Goal: Task Accomplishment & Management: Use online tool/utility

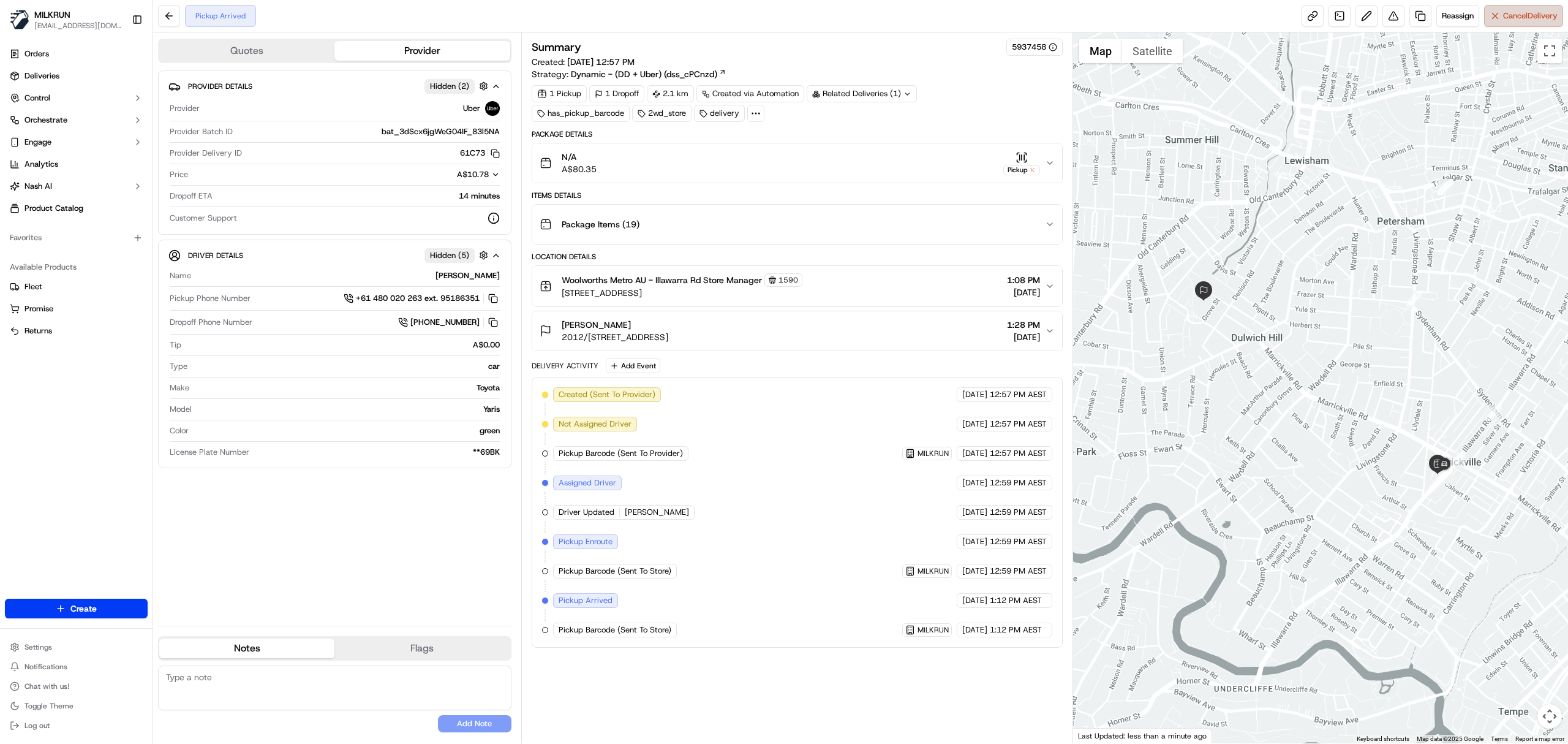
click at [1176, 16] on span "Cancel Delivery" at bounding box center [1531, 15] width 54 height 11
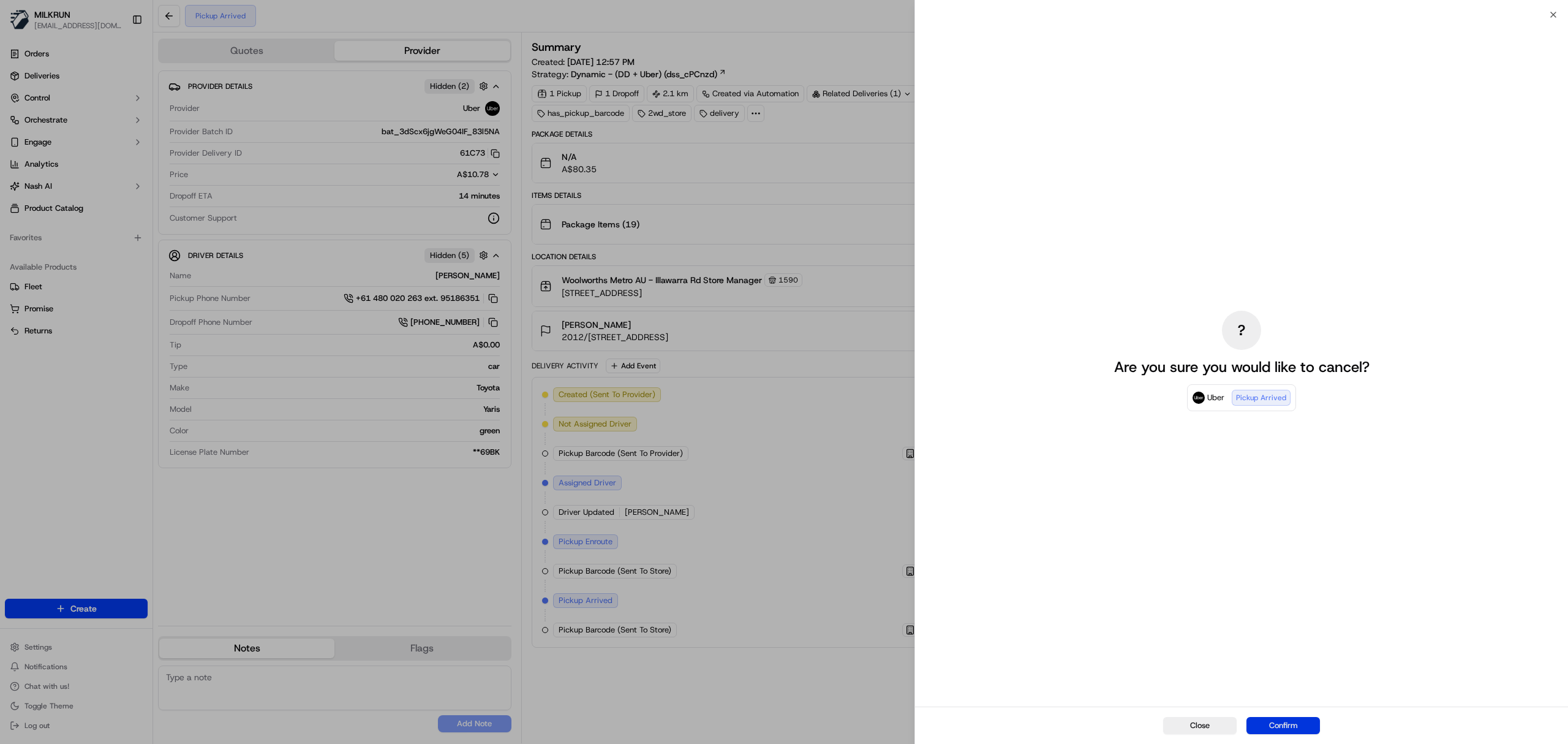
click at [1176, 558] on button "Confirm" at bounding box center [1283, 725] width 74 height 17
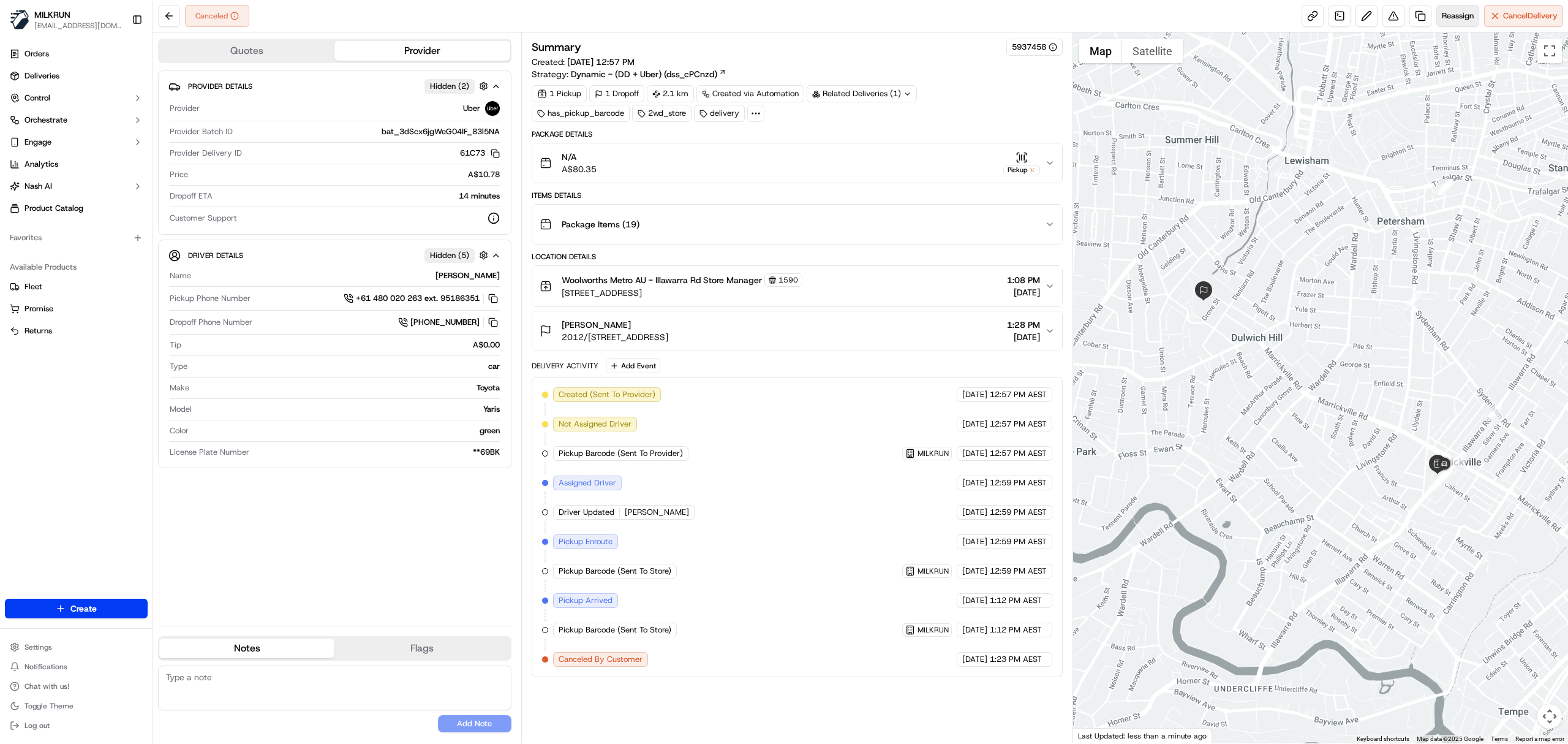
click at [1176, 18] on span "Reassign" at bounding box center [1458, 15] width 32 height 11
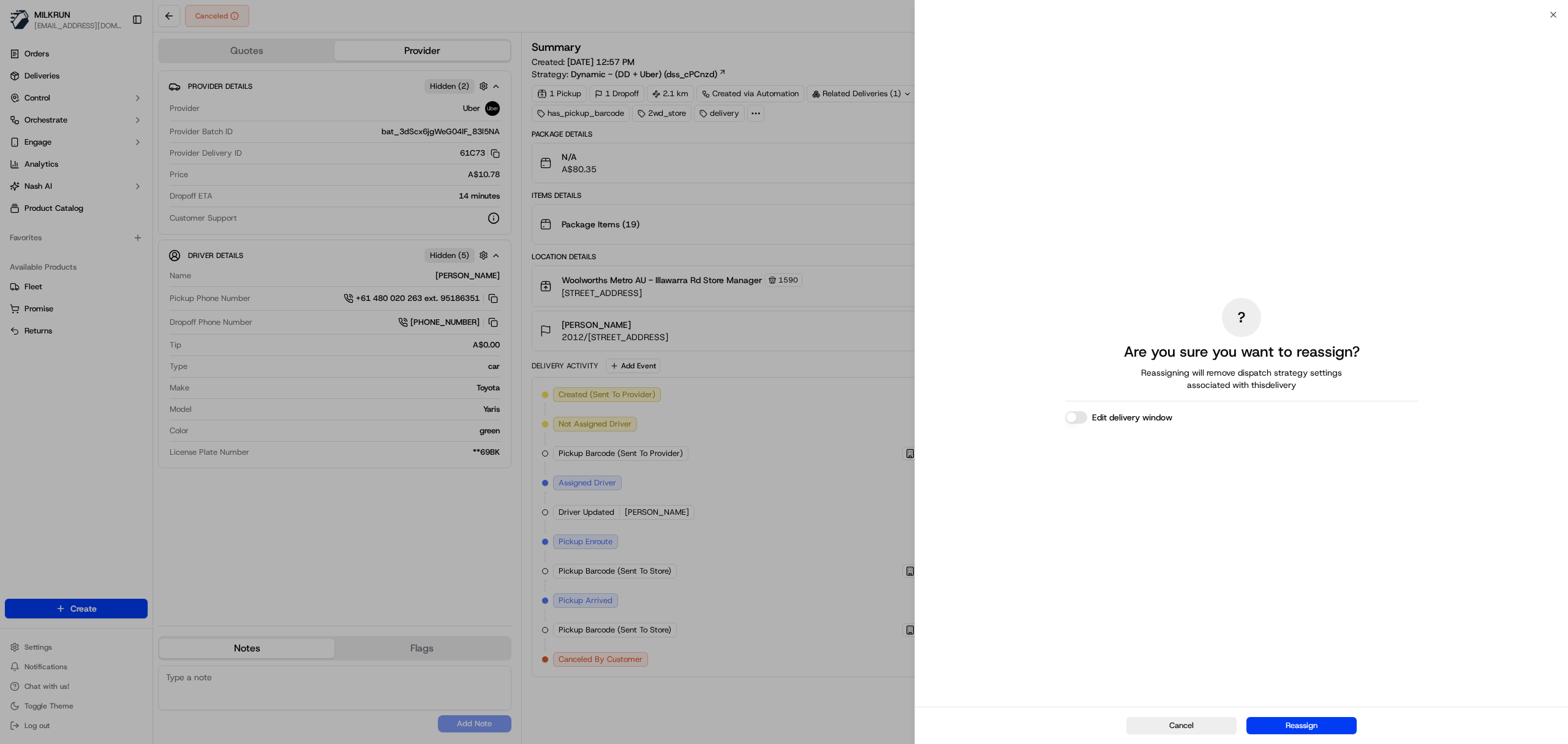
click at [1081, 415] on button "Edit delivery window" at bounding box center [1076, 417] width 22 height 12
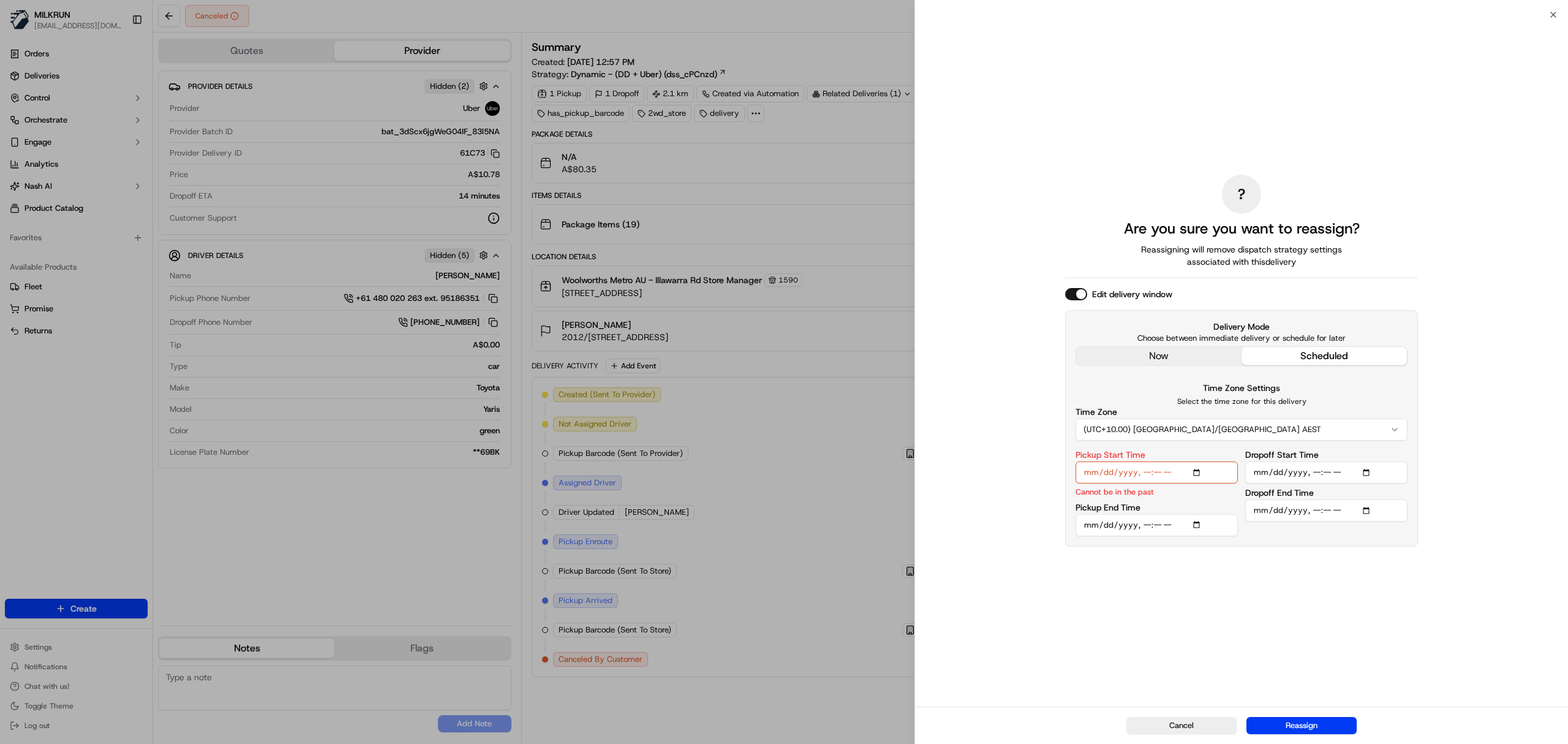
click at [1160, 470] on input "Pickup Start Time" at bounding box center [1157, 473] width 163 height 22
type input "2025-09-23T13:50"
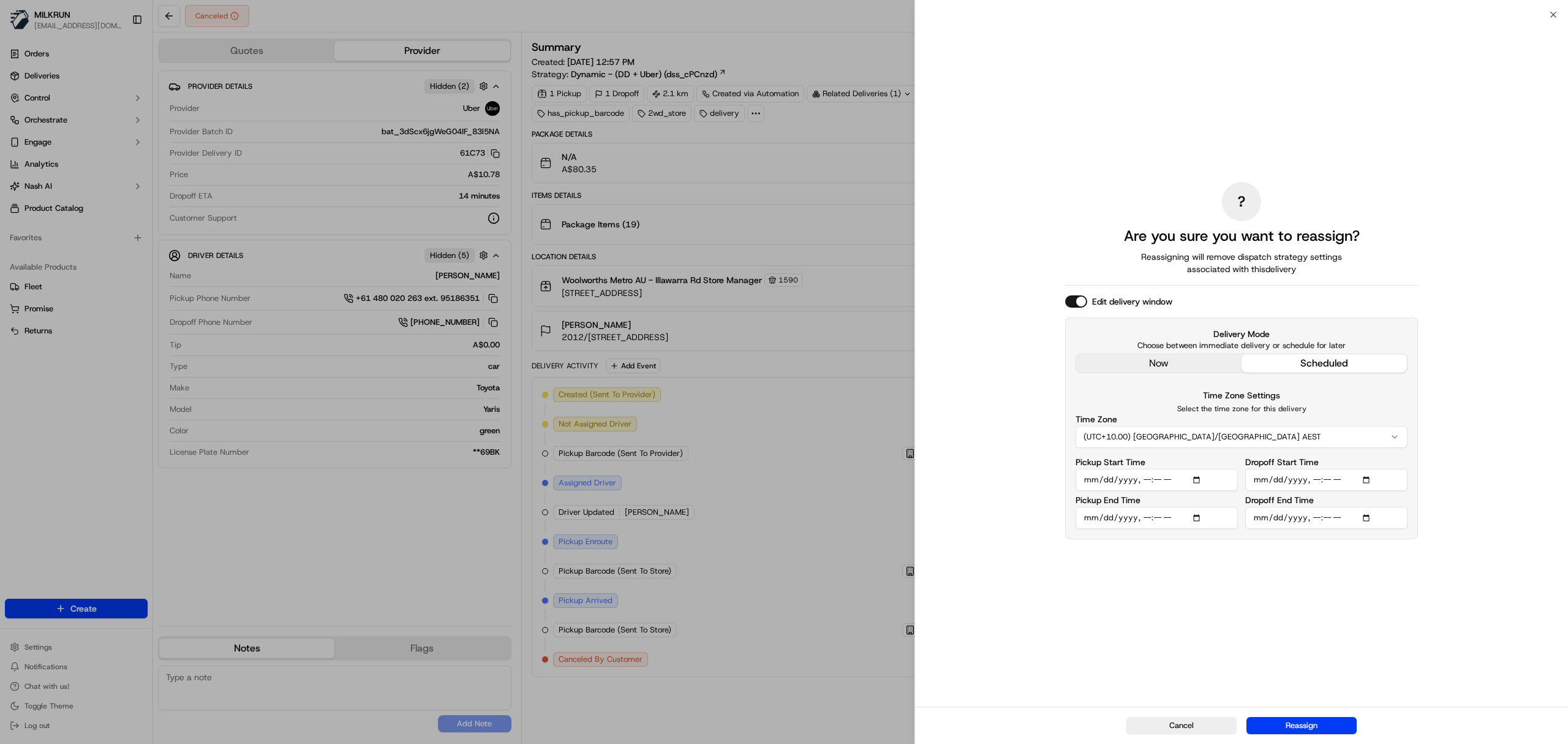
click at [1176, 511] on input "Pickup End Time" at bounding box center [1157, 518] width 163 height 22
click at [1176, 516] on input "Pickup End Time" at bounding box center [1157, 518] width 163 height 22
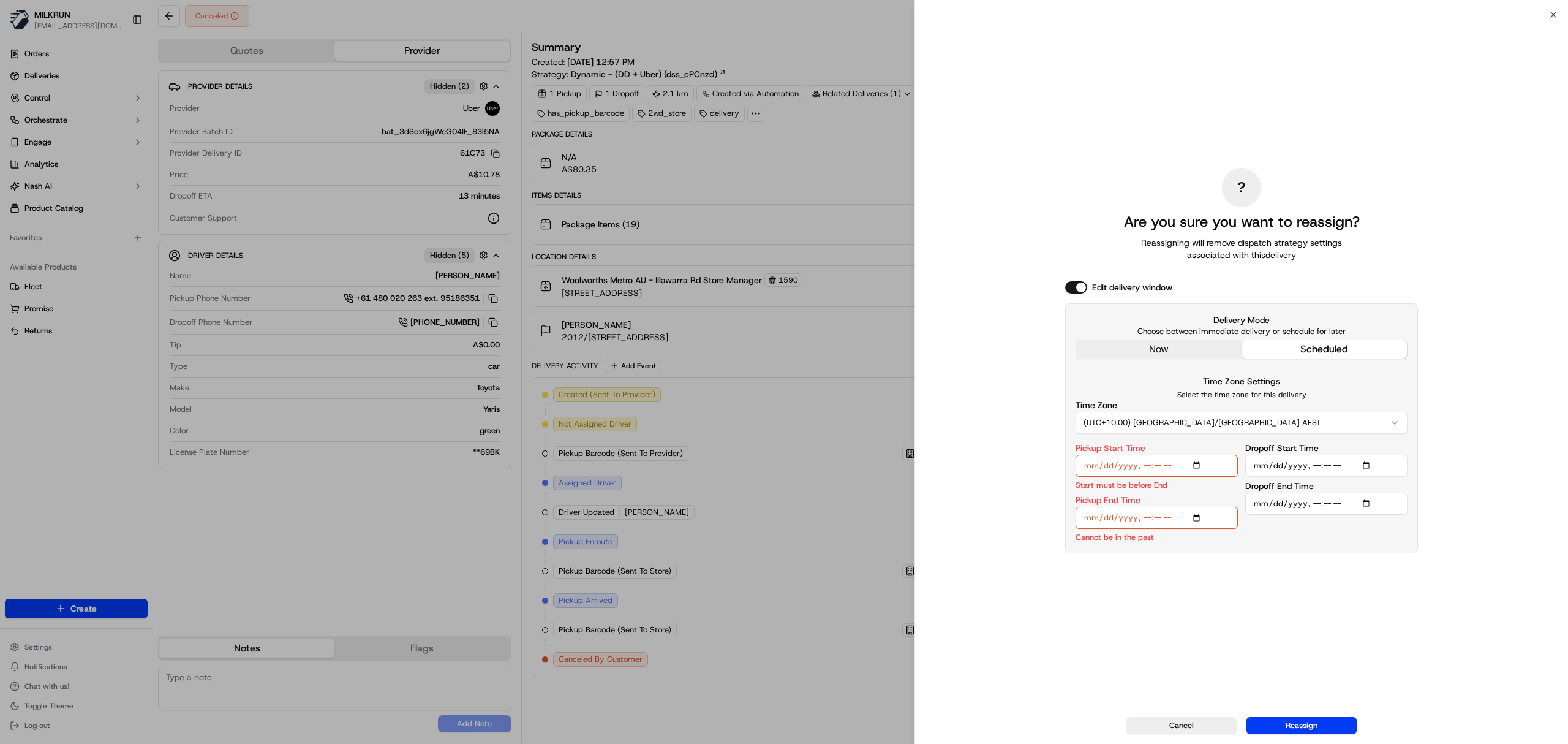
click at [1150, 519] on input "Pickup End Time" at bounding box center [1157, 518] width 163 height 22
click at [1160, 517] on input "Pickup End Time" at bounding box center [1157, 518] width 163 height 22
type input "2025-09-23T13:55"
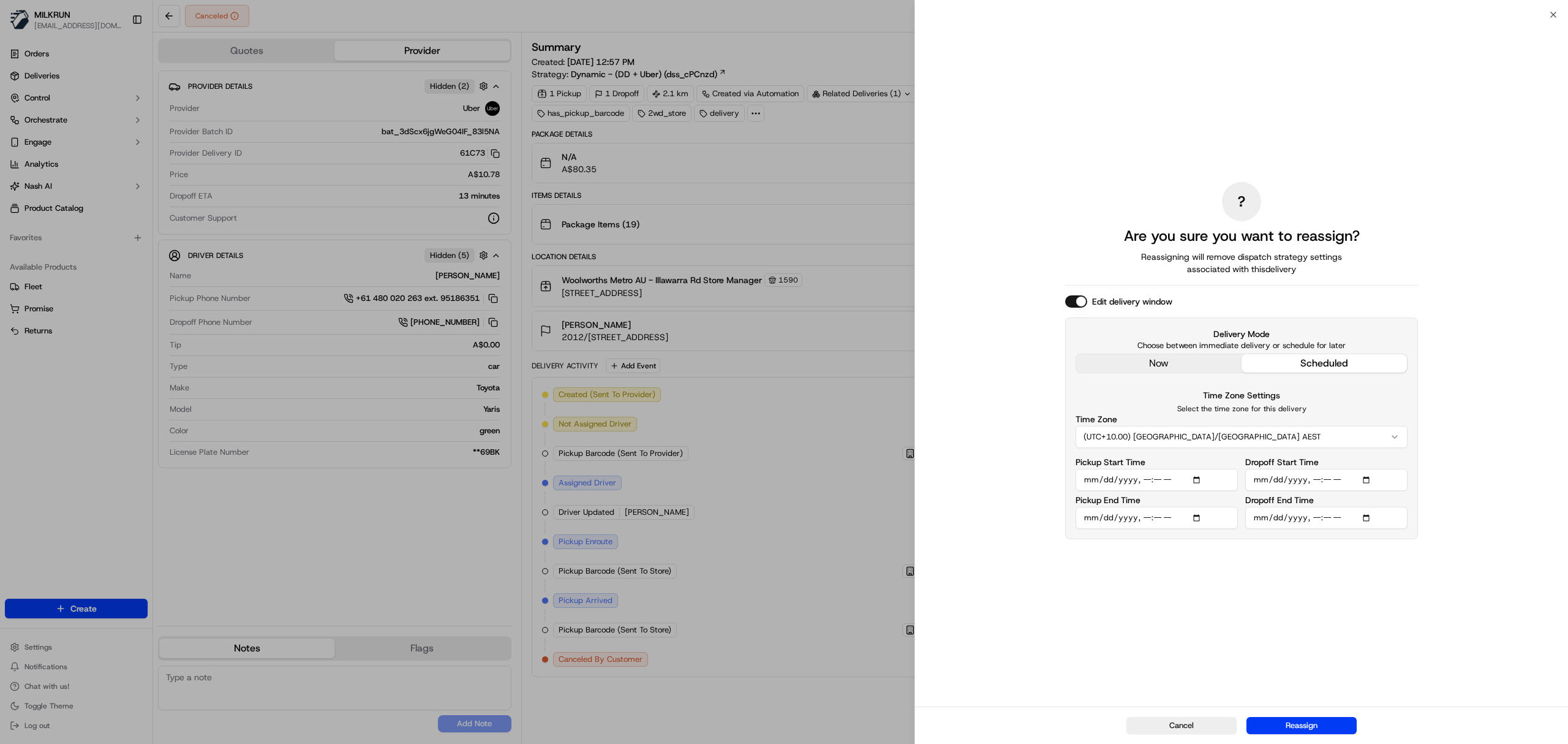
click at [1176, 479] on input "Dropoff Start Time" at bounding box center [1327, 480] width 163 height 22
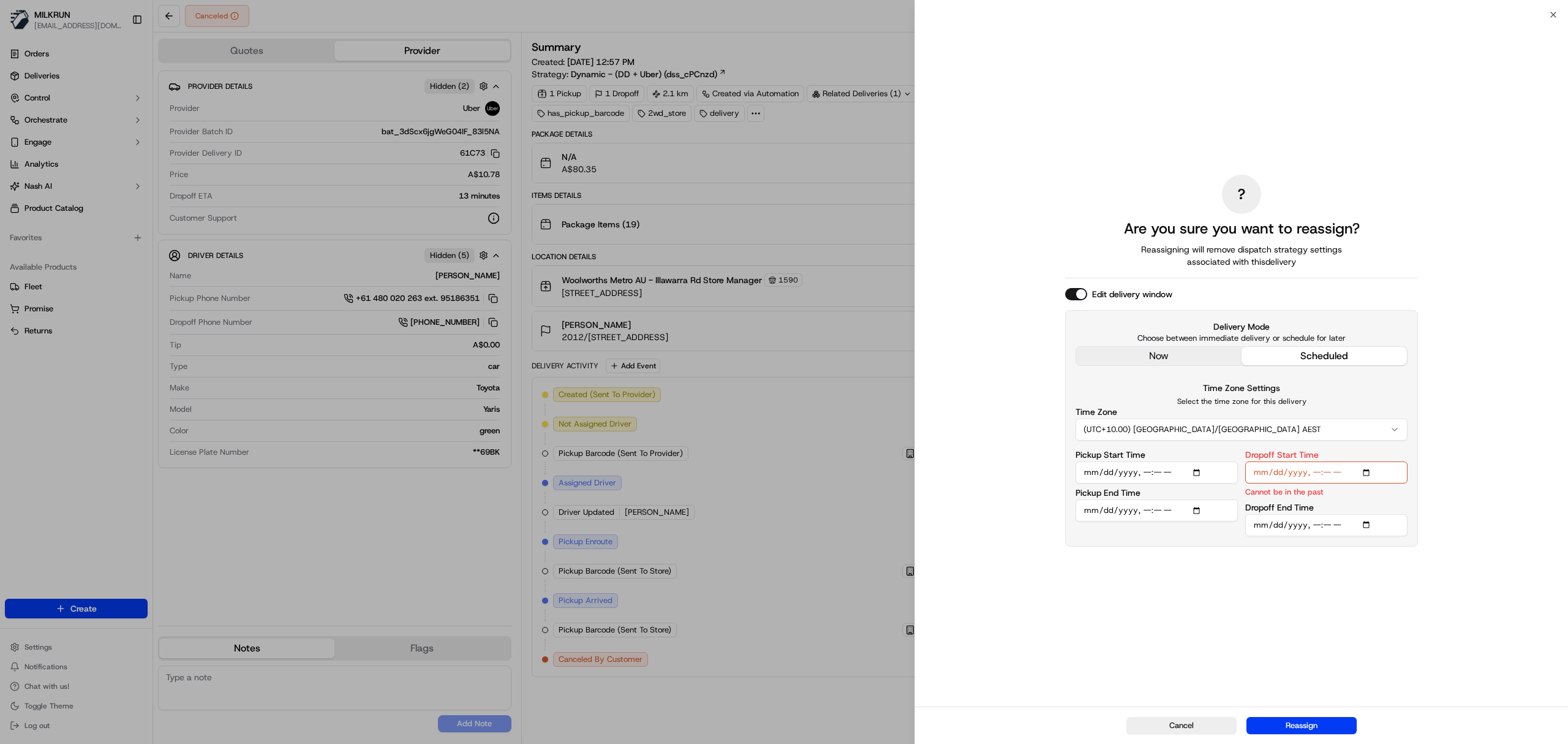
type input "2025-09-23T13:24"
click at [1176, 475] on input "Dropoff Start Time" at bounding box center [1327, 473] width 163 height 22
type input "2025-09-23T14:15"
click at [1176, 527] on input "Dropoff End Time" at bounding box center [1327, 525] width 163 height 22
click at [1176, 525] on input "Dropoff End Time" at bounding box center [1327, 525] width 163 height 22
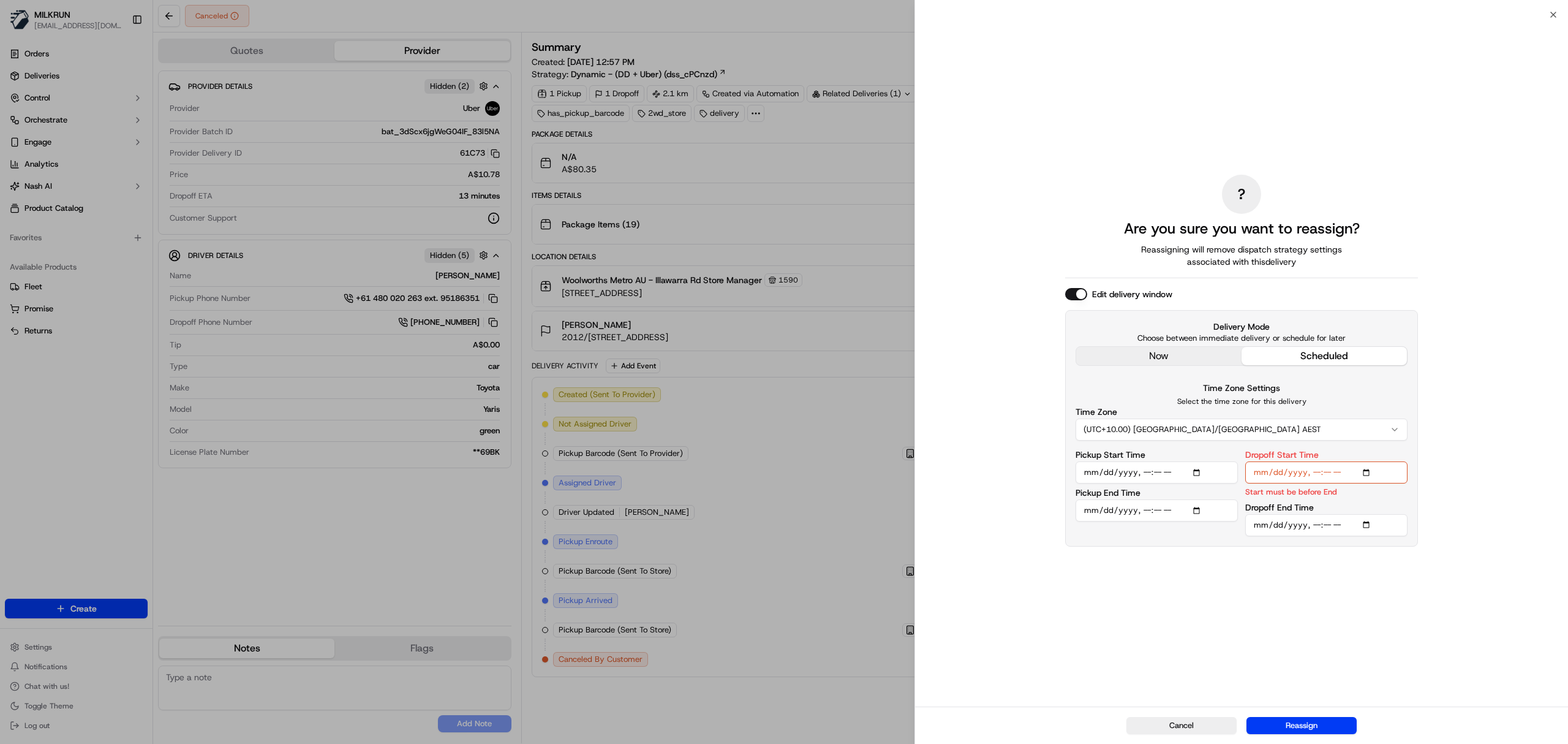
type input "2025-09-23T14:20"
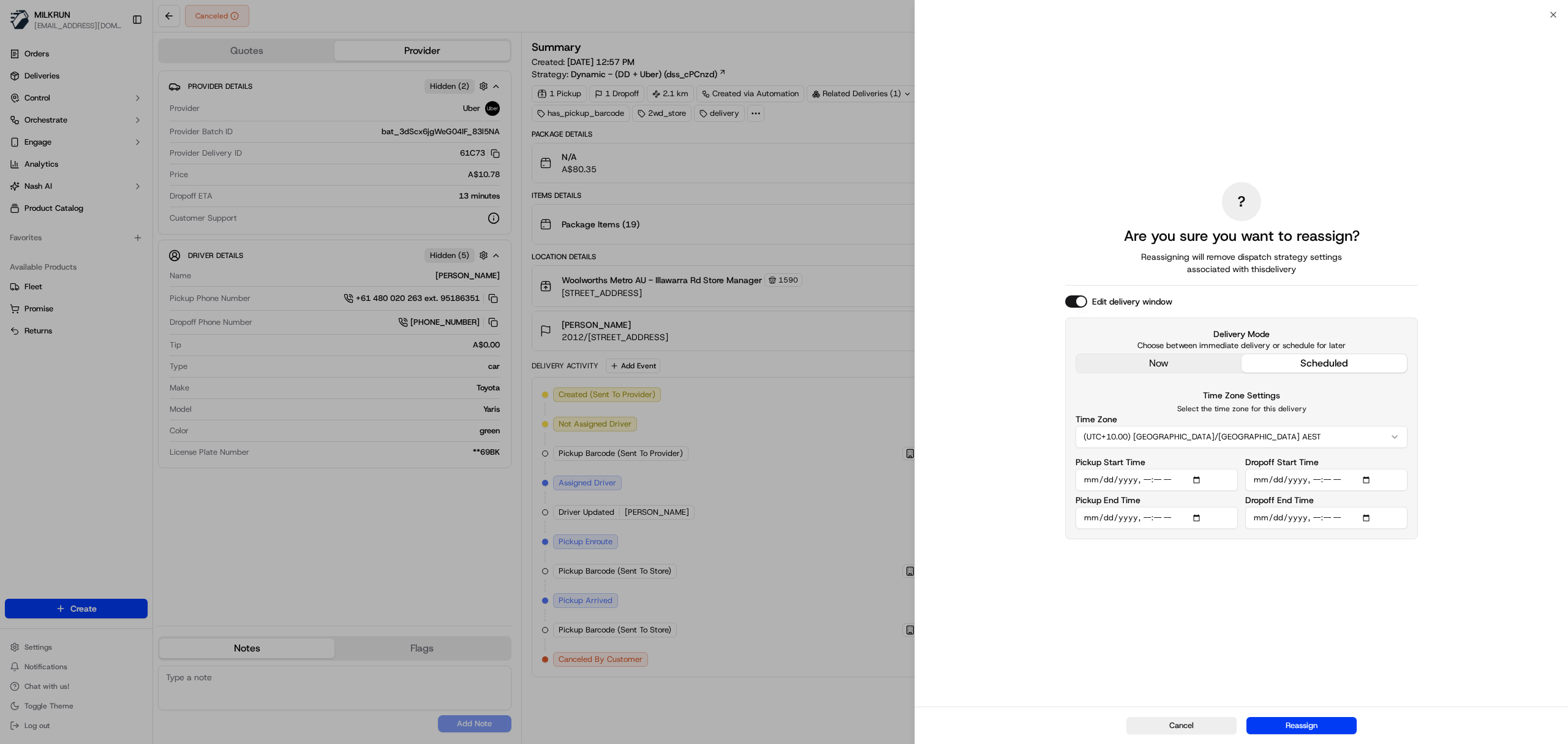
click at [1176, 558] on button "Reassign" at bounding box center [1302, 725] width 110 height 17
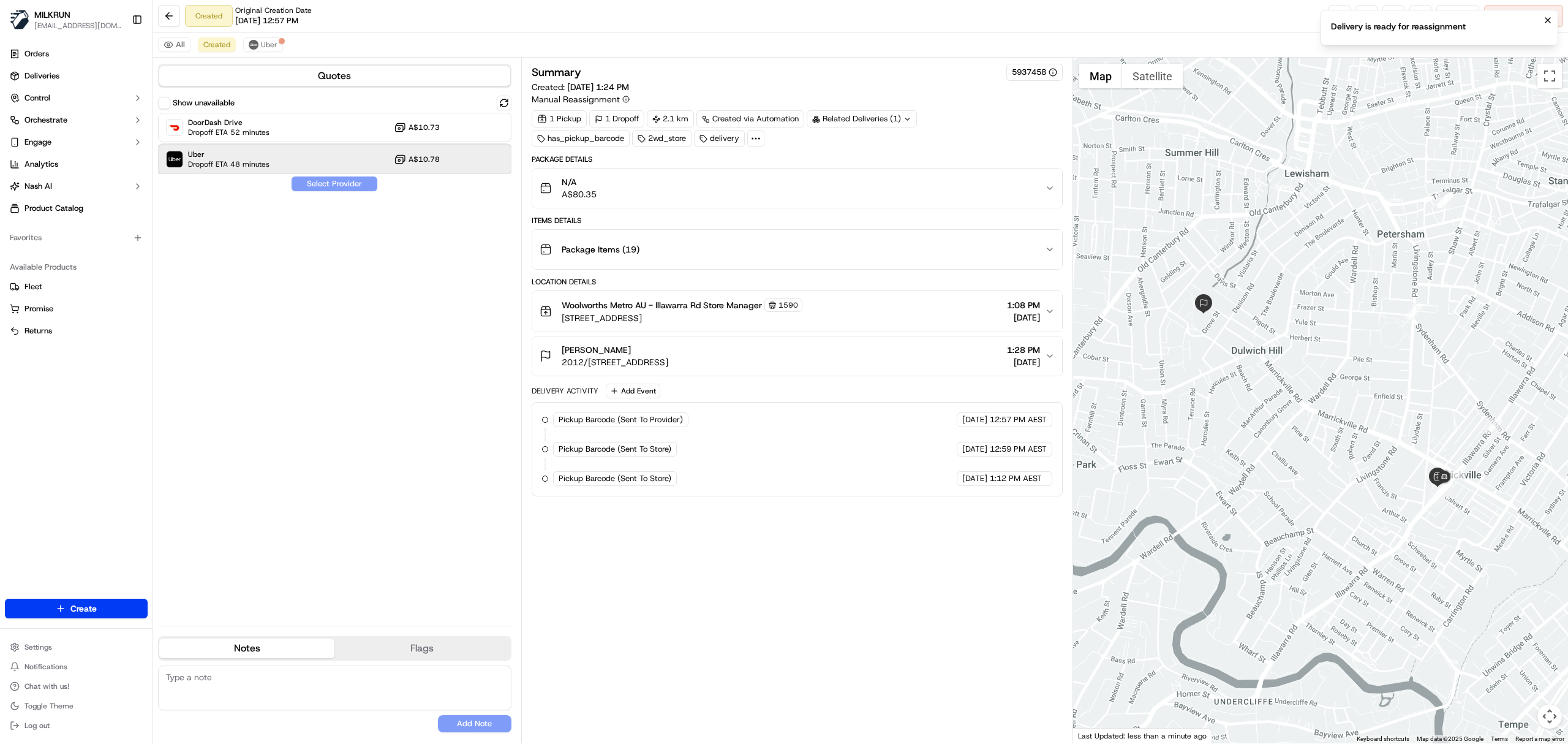
click at [286, 158] on div "Uber Dropoff ETA 48 minutes A$10.78" at bounding box center [335, 159] width 353 height 30
click at [317, 189] on button "Assign Provider" at bounding box center [334, 183] width 87 height 14
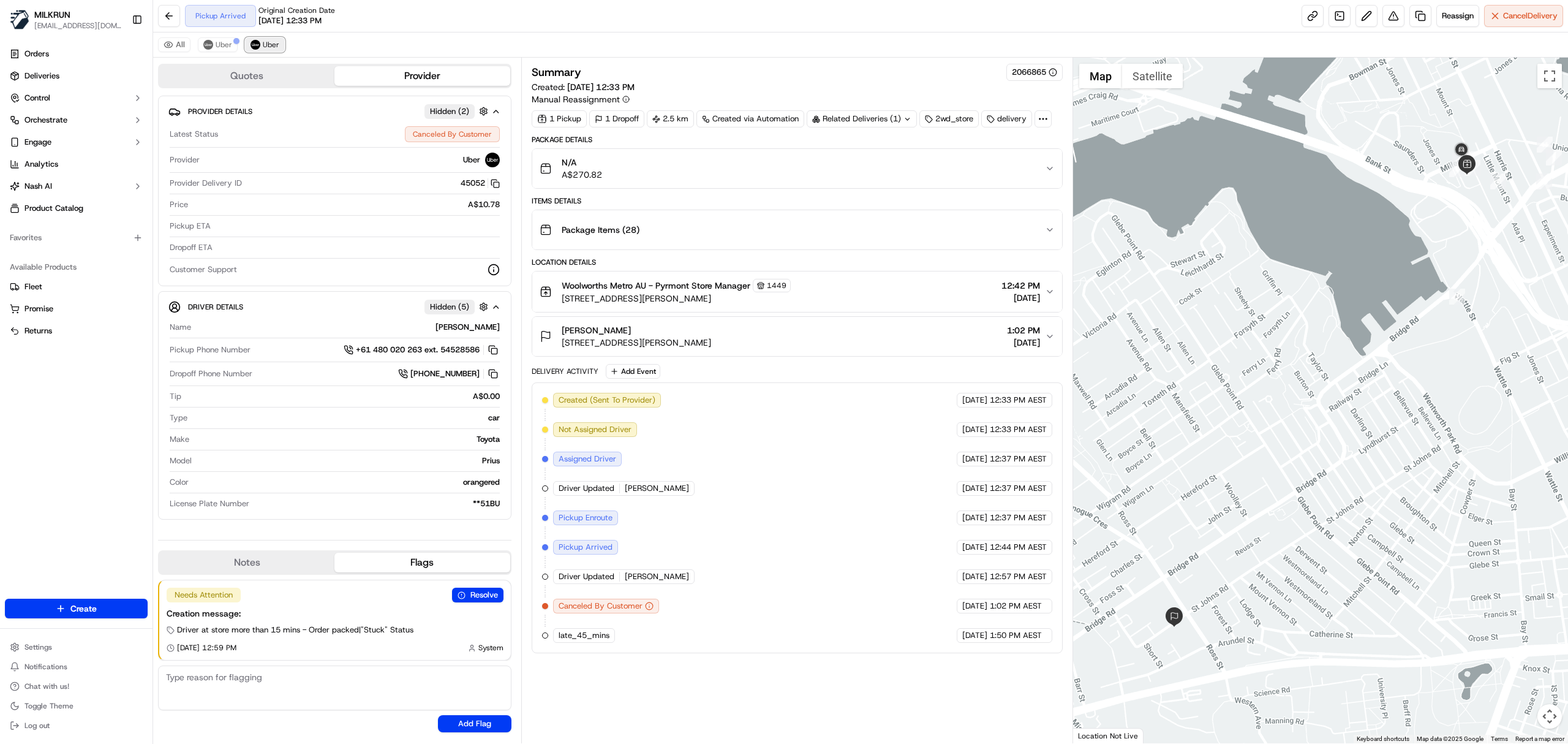
click at [269, 41] on span "Uber" at bounding box center [271, 45] width 17 height 10
click at [224, 50] on span "Uber" at bounding box center [224, 45] width 17 height 10
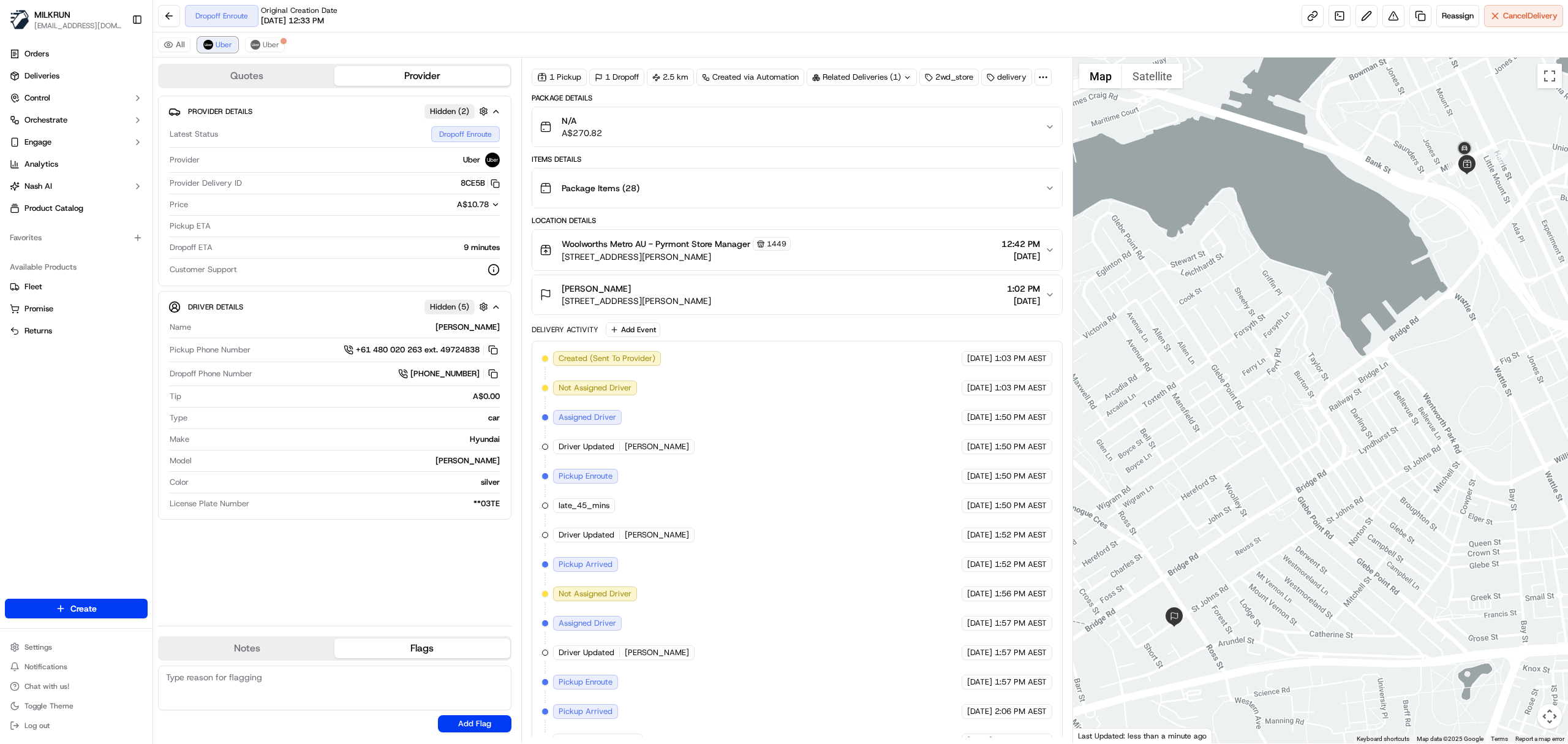
scroll to position [131, 0]
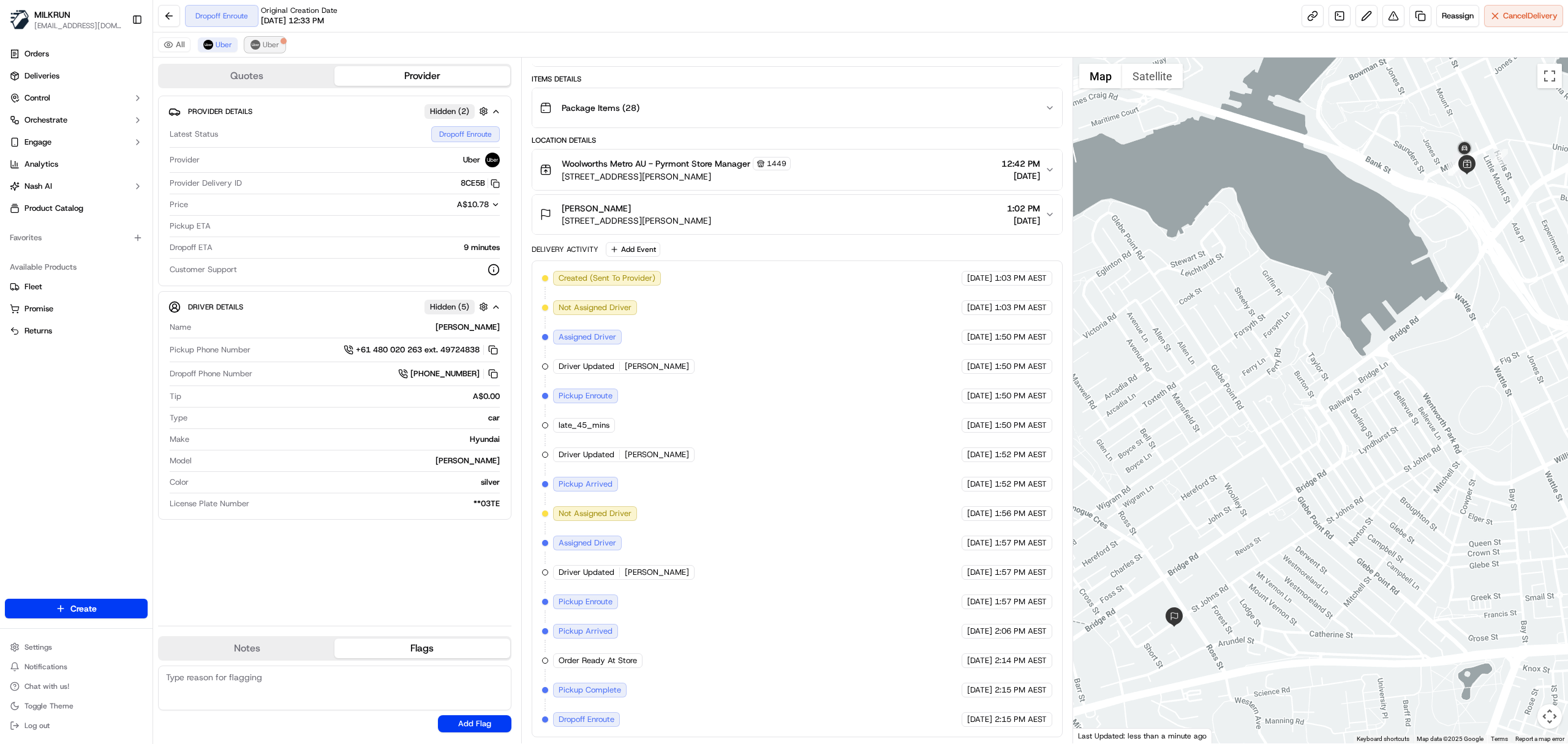
click at [278, 46] on span "Uber" at bounding box center [271, 45] width 17 height 10
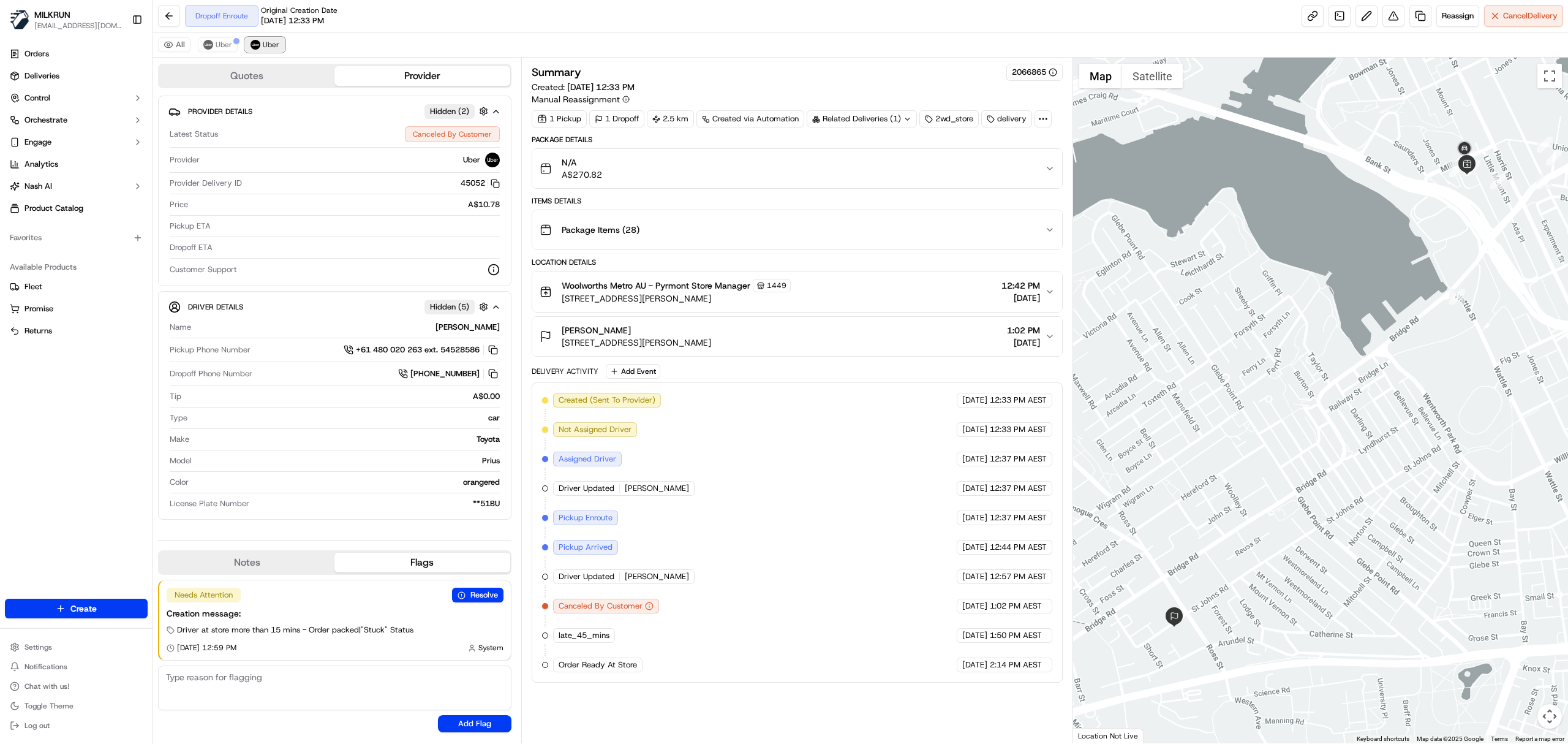
scroll to position [0, 0]
click at [213, 47] on button "Uber" at bounding box center [218, 44] width 40 height 14
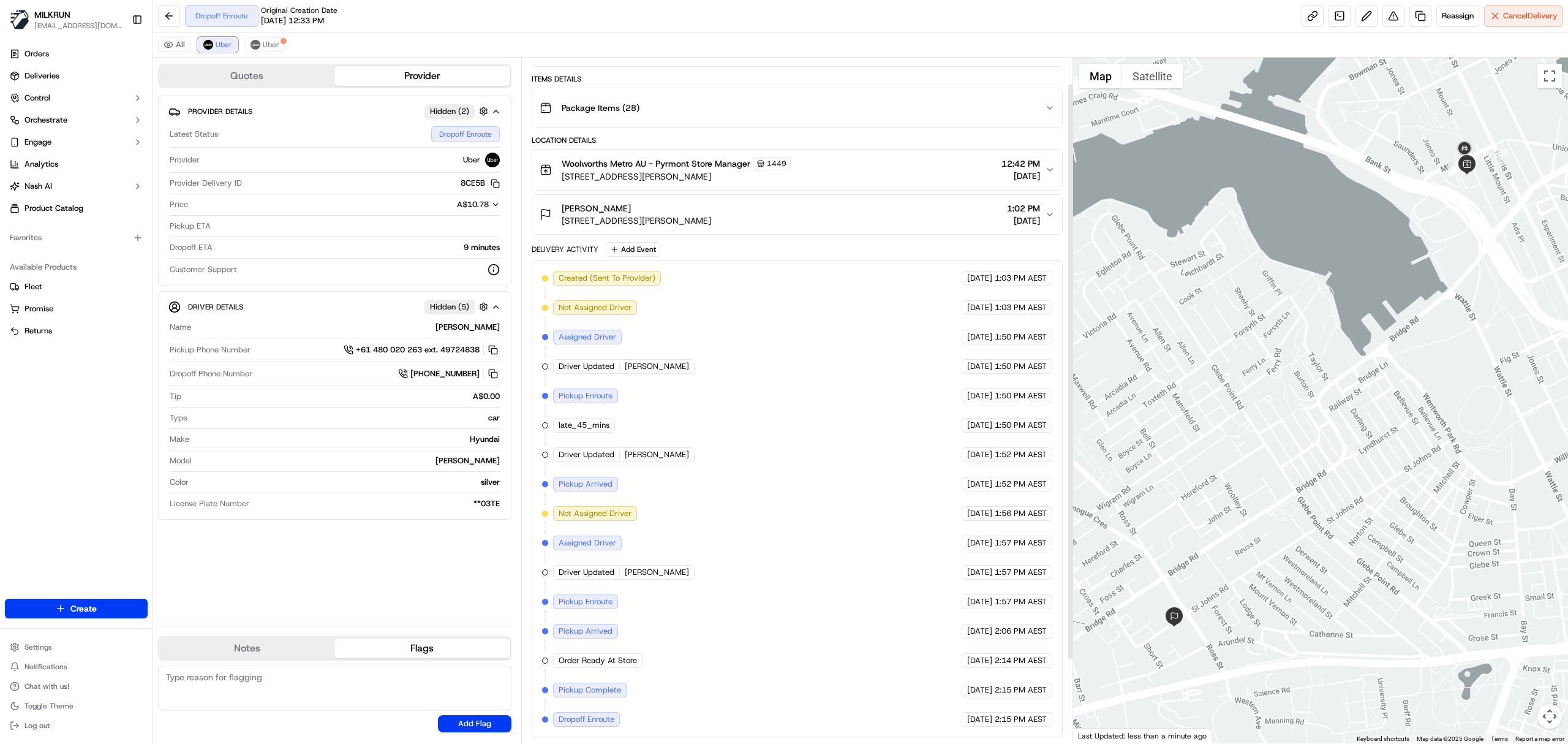
scroll to position [131, 0]
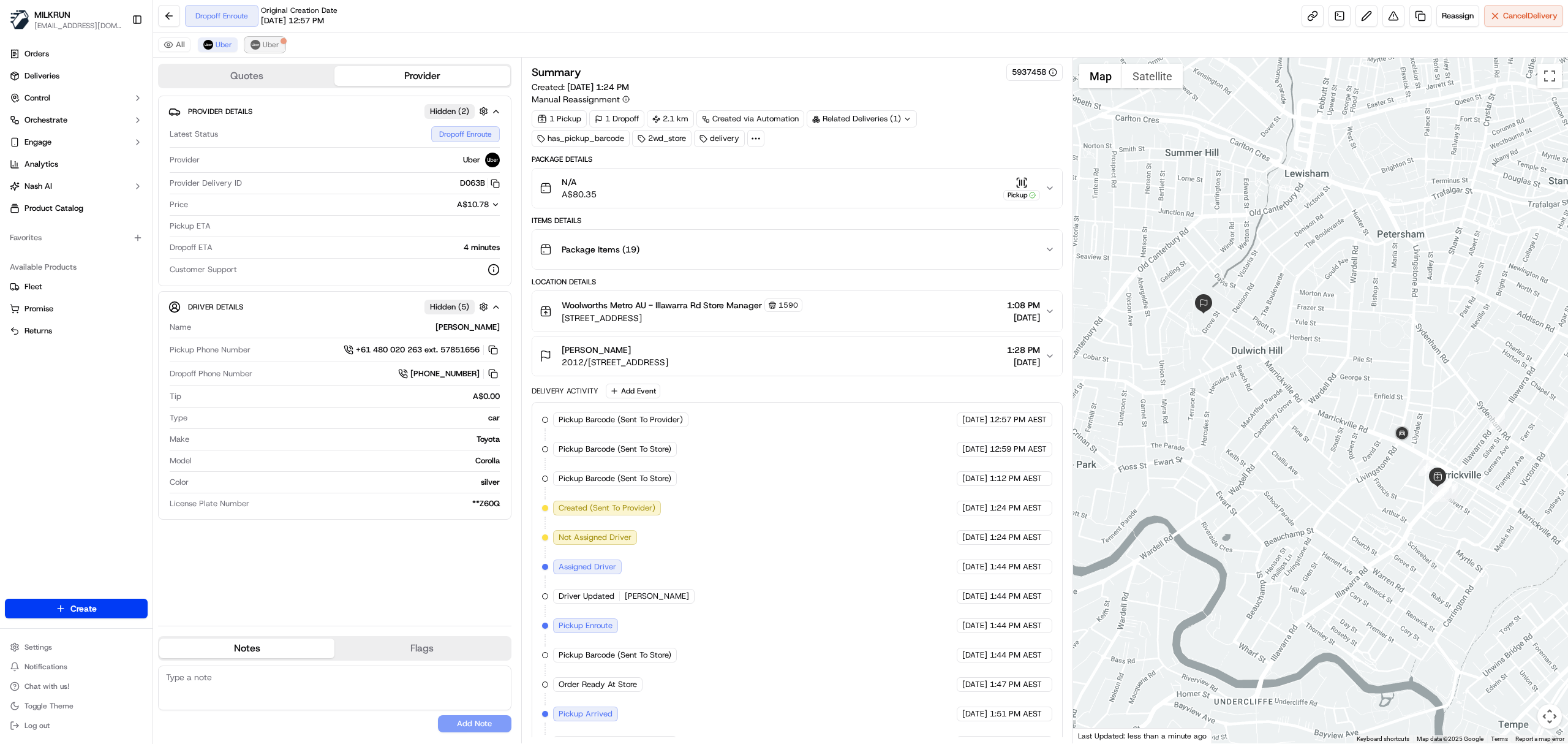
click at [264, 45] on span "Uber" at bounding box center [271, 45] width 17 height 10
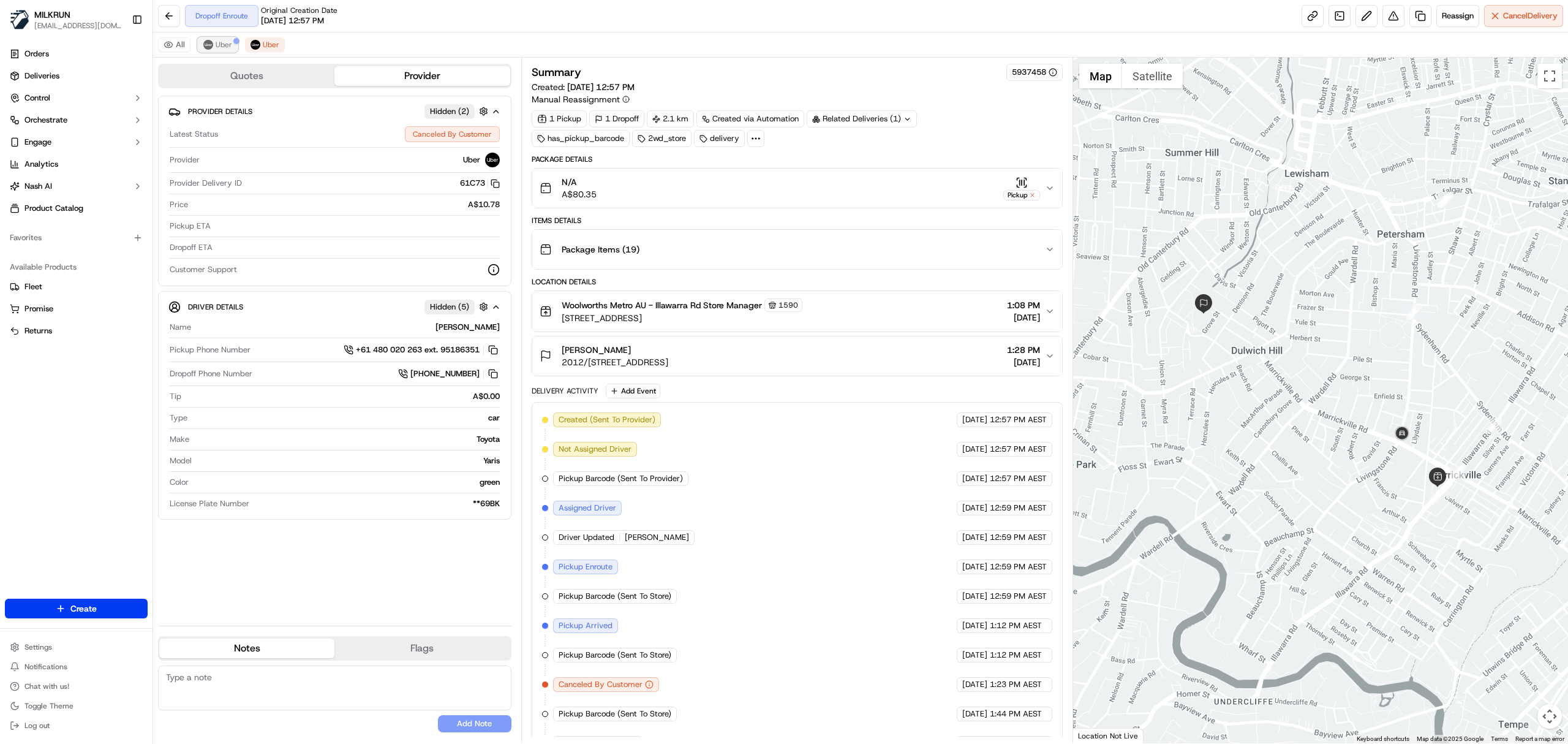
click at [224, 47] on span "Uber" at bounding box center [224, 45] width 17 height 10
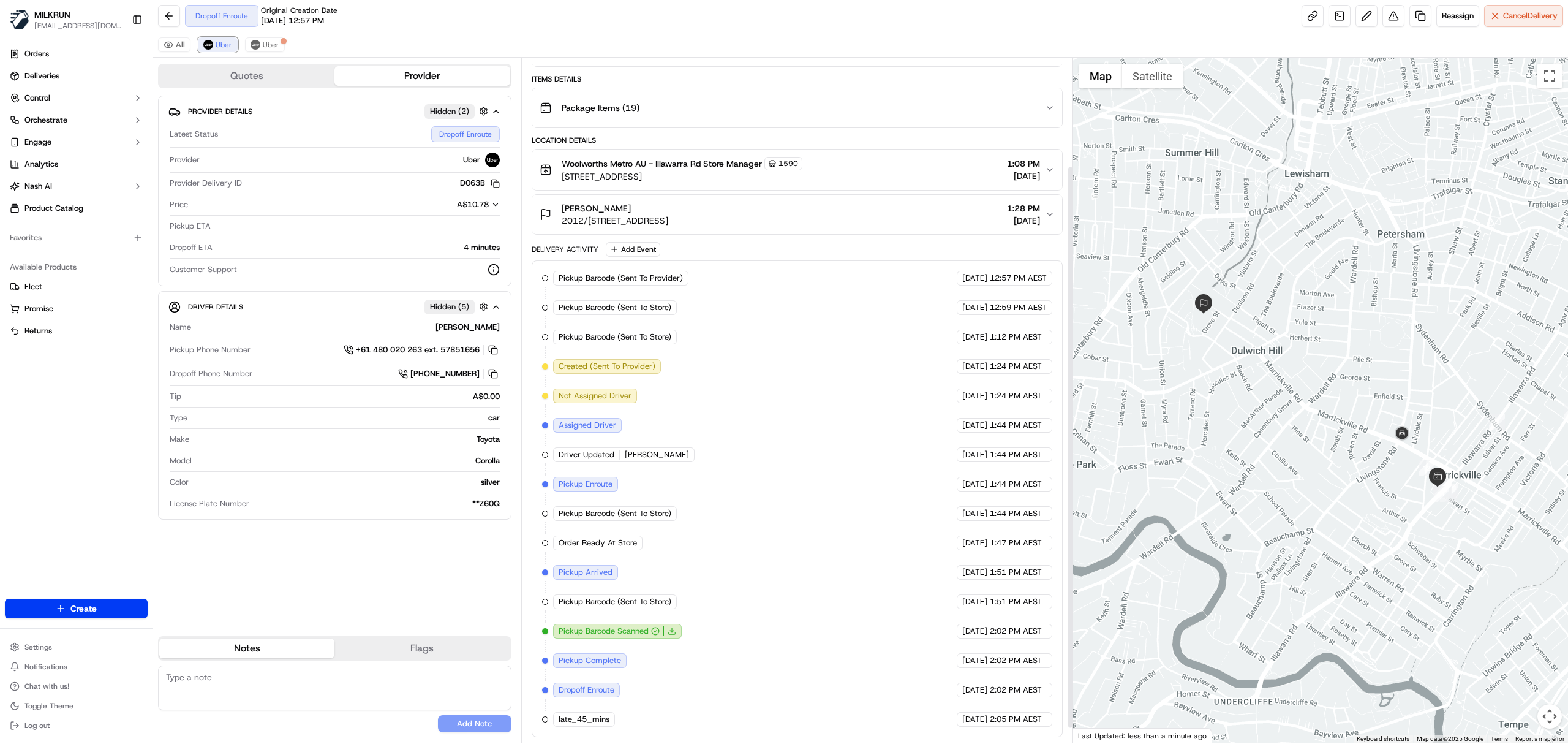
scroll to position [151, 0]
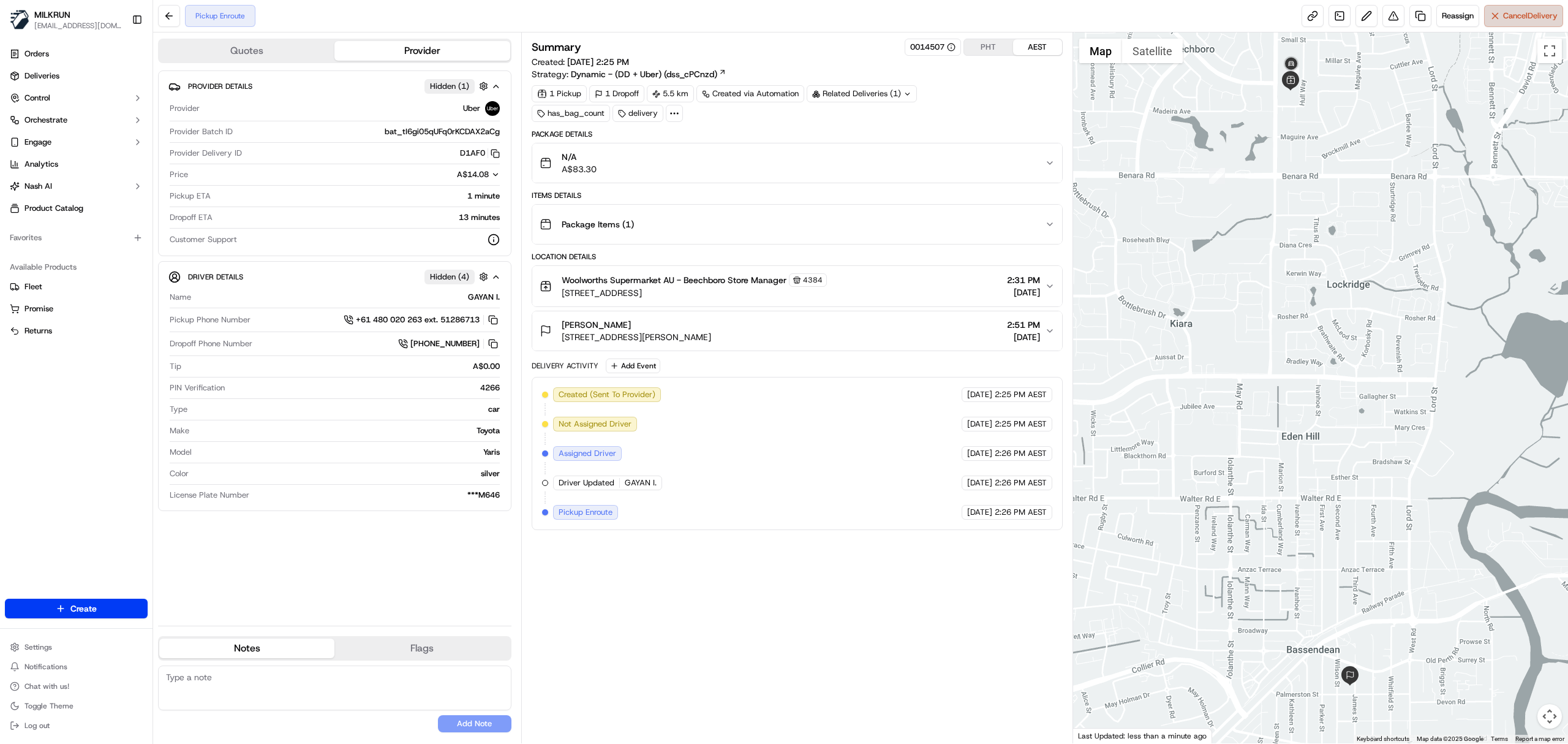
click at [1527, 19] on span "Cancel Delivery" at bounding box center [1531, 15] width 54 height 11
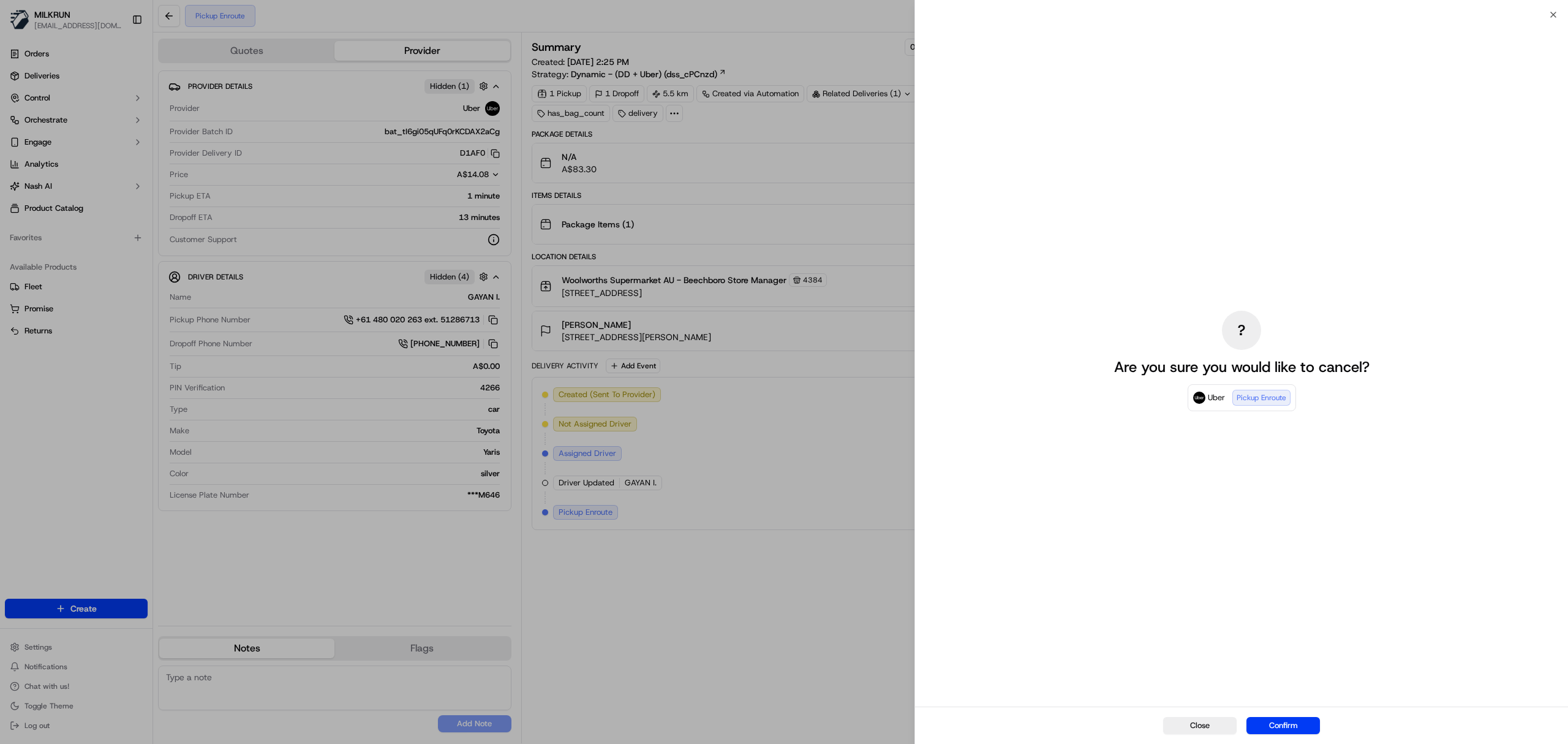
drag, startPoint x: 1299, startPoint y: 722, endPoint x: 1277, endPoint y: 692, distance: 37.2
click at [1299, 721] on button "Confirm" at bounding box center [1283, 725] width 74 height 17
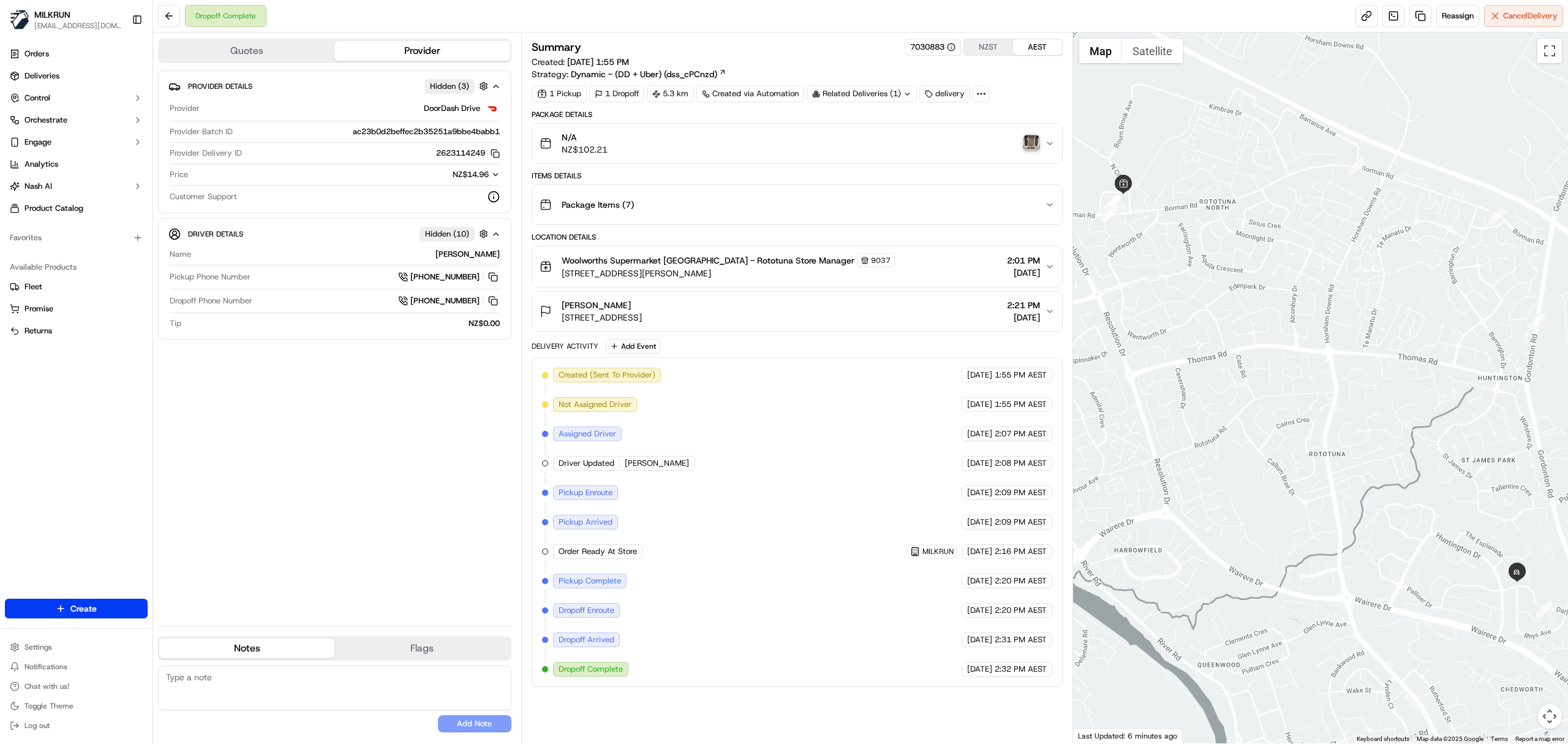
click at [1037, 148] on img "button" at bounding box center [1032, 143] width 17 height 17
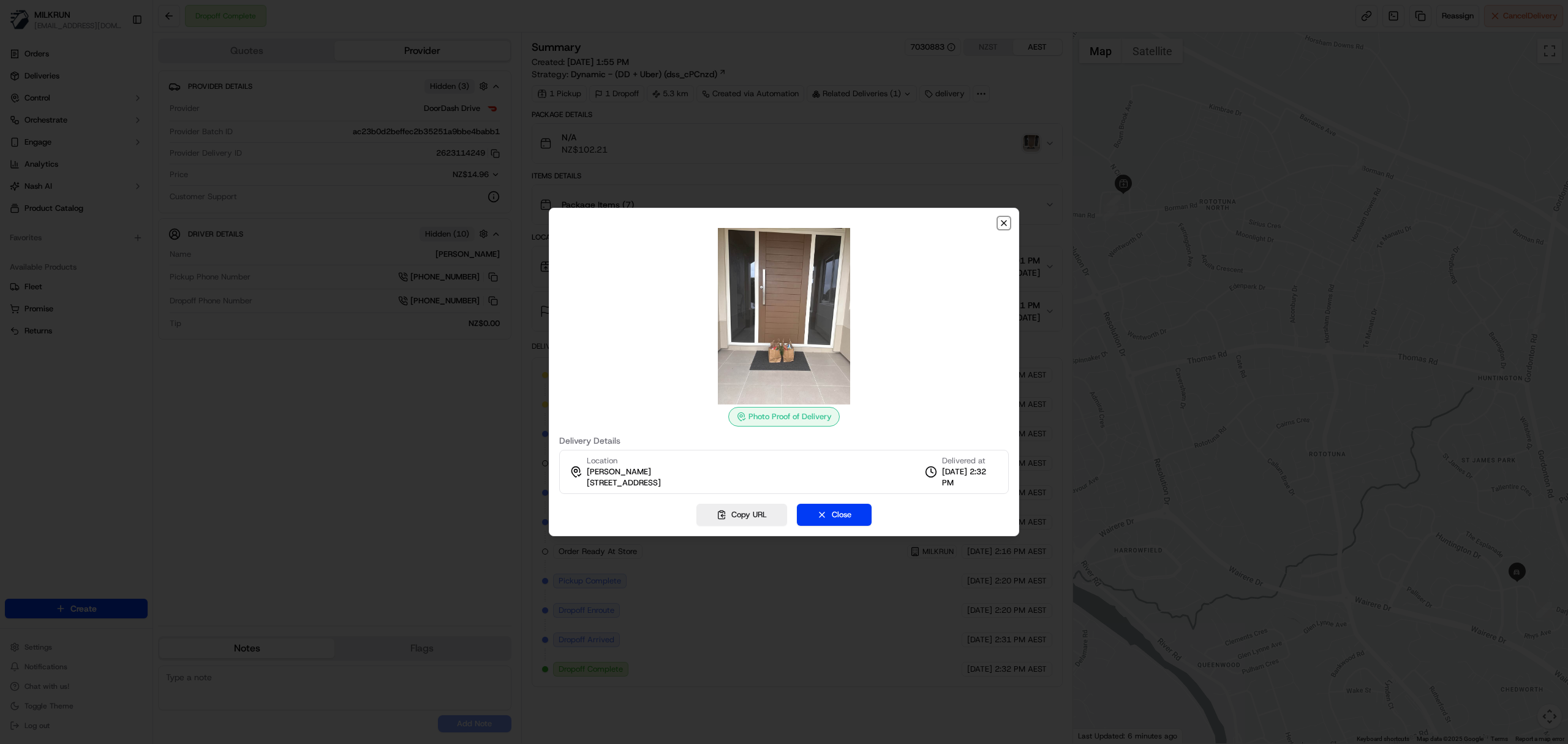
click at [1002, 225] on icon "button" at bounding box center [1004, 223] width 5 height 5
